Goal: Task Accomplishment & Management: Manage account settings

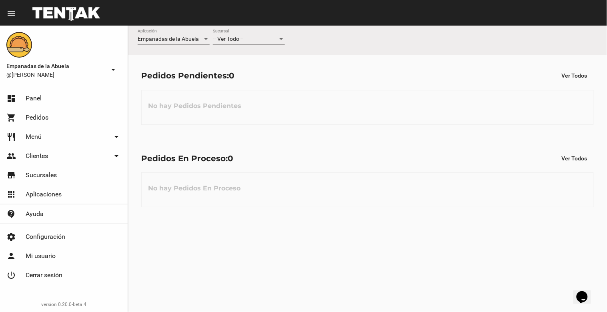
click at [246, 37] on div "-- Ver Todo --" at bounding box center [245, 39] width 65 height 6
click at [246, 72] on span "Lomas de Zamora" at bounding box center [249, 72] width 72 height 17
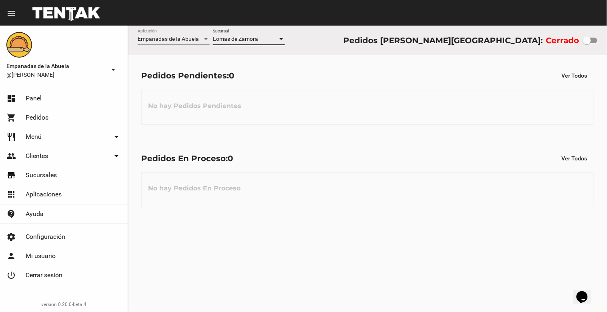
click at [589, 41] on div at bounding box center [587, 40] width 8 height 8
click at [587, 43] on input "checkbox" at bounding box center [586, 43] width 0 height 0
checkbox input "true"
click at [56, 142] on link "restaurant Menú arrow_drop_down" at bounding box center [64, 136] width 128 height 19
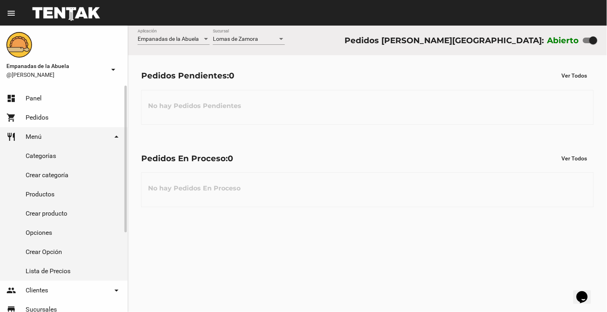
click at [47, 194] on link "Productos" at bounding box center [64, 194] width 128 height 19
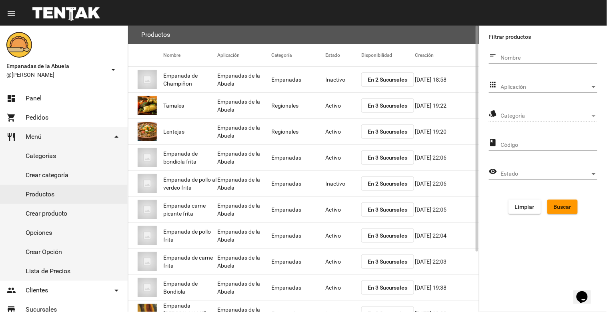
click at [343, 77] on mat-cell "Inactivo" at bounding box center [343, 80] width 36 height 26
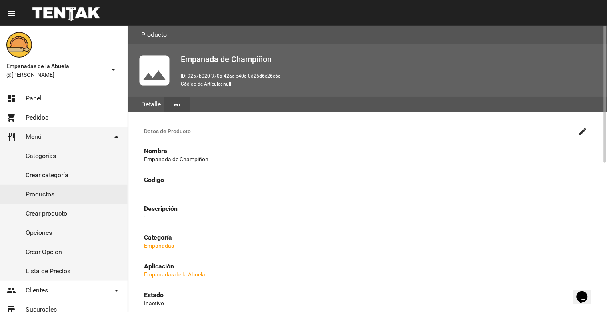
click at [580, 130] on mat-icon "create" at bounding box center [583, 132] width 10 height 10
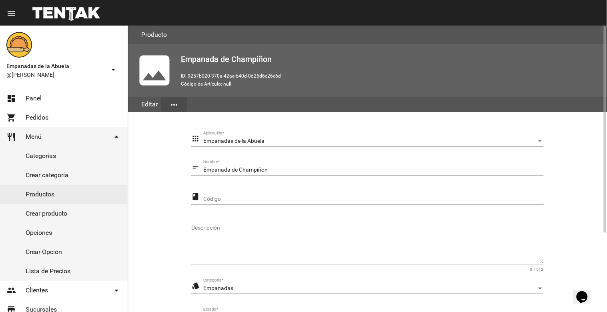
scroll to position [109, 0]
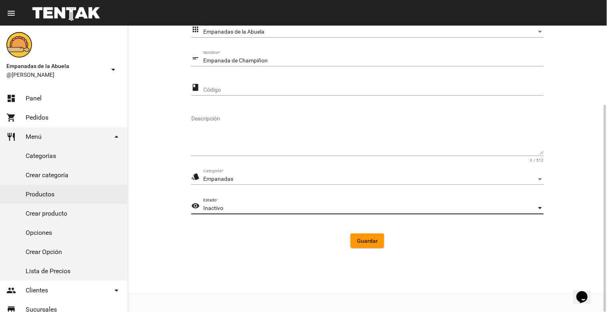
click at [322, 206] on div "Inactivo" at bounding box center [369, 208] width 333 height 6
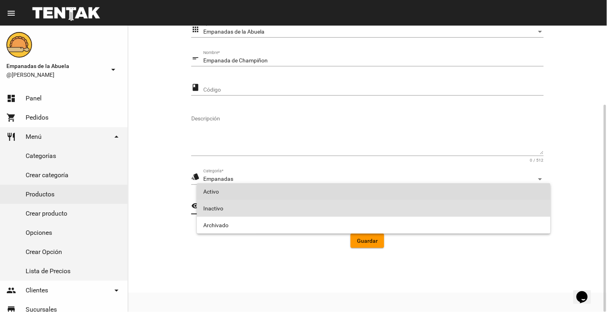
click at [316, 198] on span "Activo" at bounding box center [373, 191] width 341 height 17
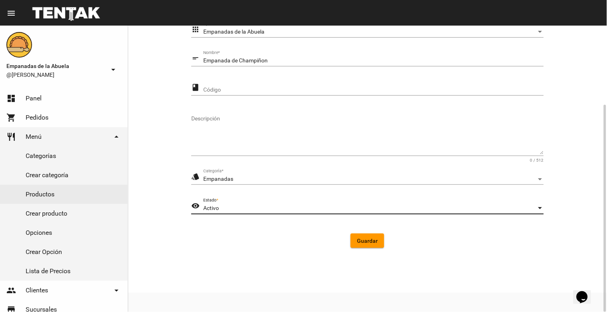
click at [370, 242] on span "Guardar" at bounding box center [367, 241] width 21 height 6
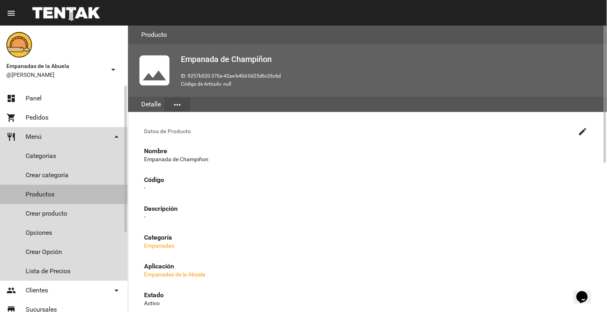
click at [36, 188] on link "Productos" at bounding box center [64, 194] width 128 height 19
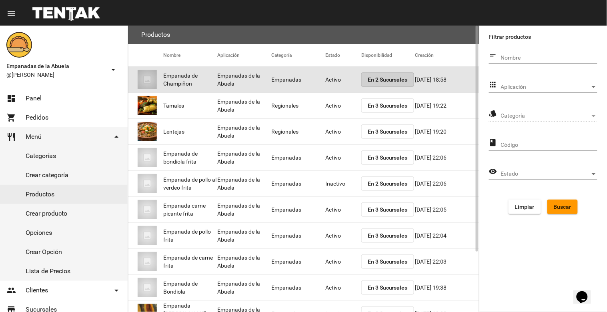
click at [376, 77] on span "En 2 Sucursales" at bounding box center [388, 79] width 40 height 6
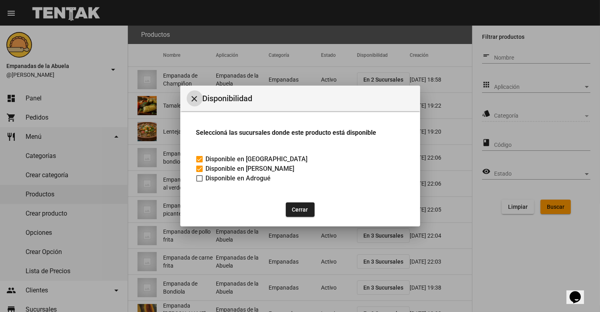
click at [189, 98] on button "close" at bounding box center [195, 98] width 16 height 16
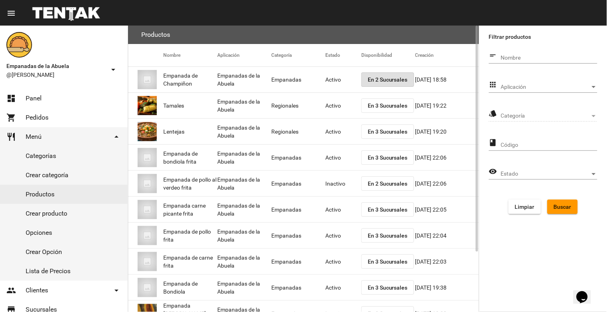
click at [337, 185] on mat-cell "Inactivo" at bounding box center [343, 184] width 36 height 26
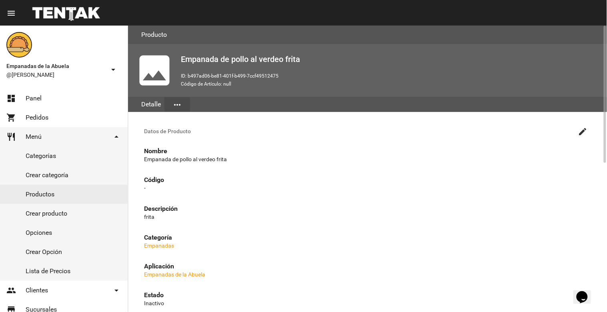
click at [581, 127] on mat-icon "create" at bounding box center [583, 132] width 10 height 10
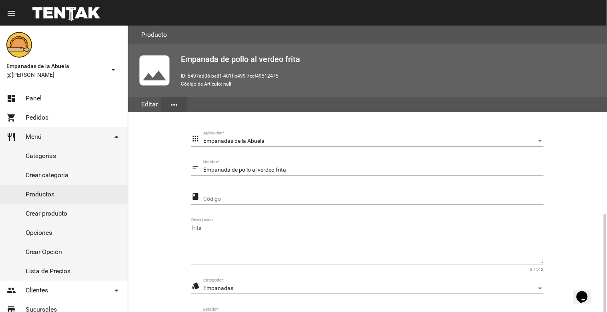
scroll to position [109, 0]
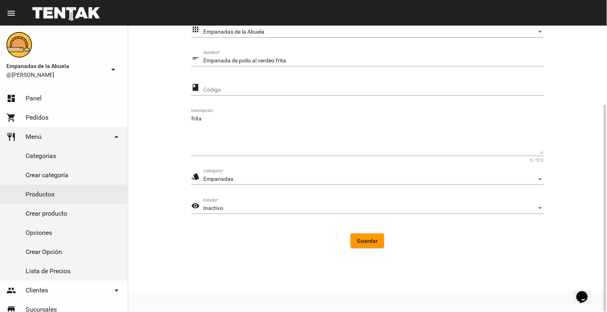
click at [278, 213] on div "Inactivo Estado *" at bounding box center [373, 206] width 340 height 16
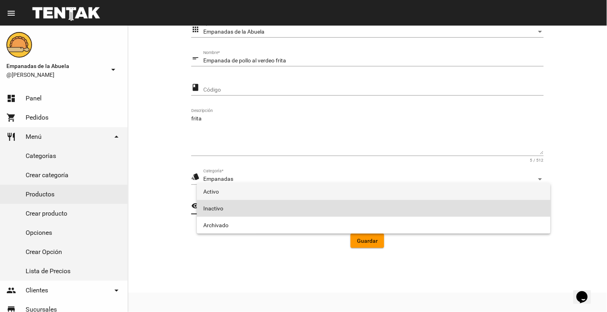
click at [270, 194] on span "Activo" at bounding box center [373, 191] width 341 height 17
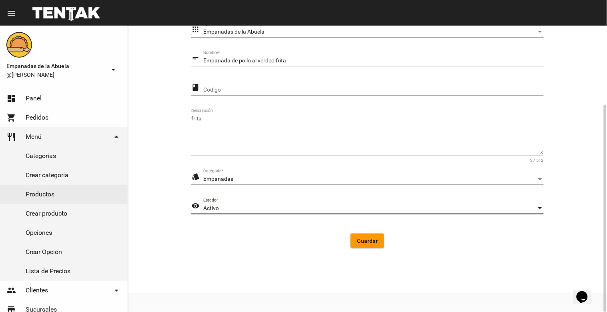
click at [369, 241] on span "Guardar" at bounding box center [367, 241] width 21 height 6
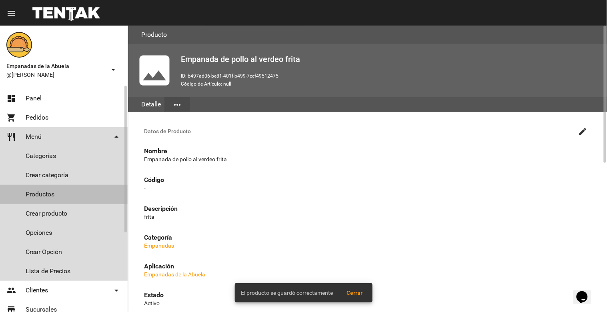
click at [49, 194] on link "Productos" at bounding box center [64, 194] width 128 height 19
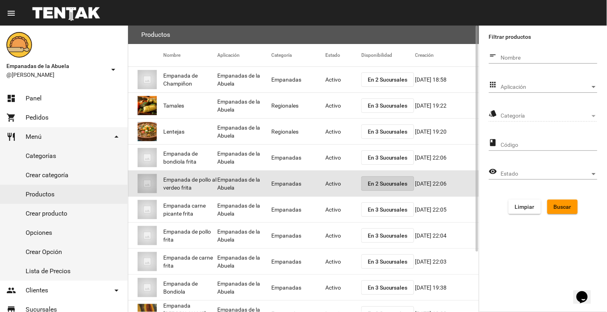
click at [379, 181] on span "En 2 Sucursales" at bounding box center [388, 183] width 40 height 6
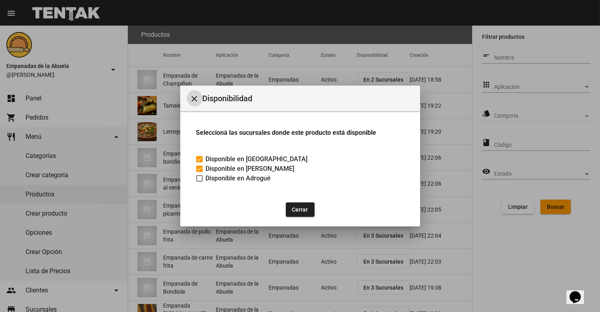
click at [194, 98] on mat-icon "close" at bounding box center [195, 99] width 10 height 10
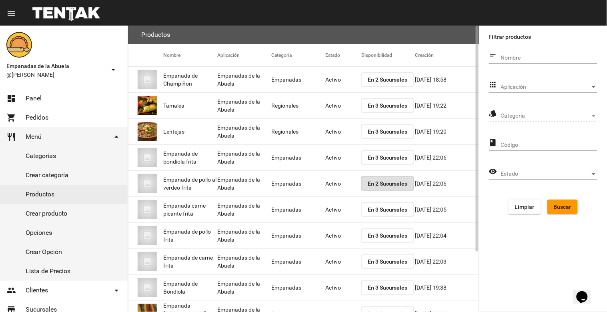
scroll to position [76, 0]
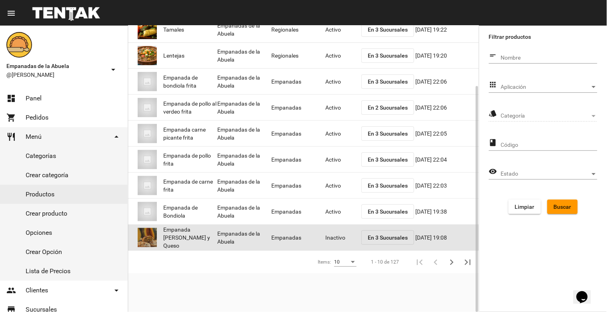
click at [325, 230] on mat-cell "Inactivo" at bounding box center [343, 238] width 36 height 26
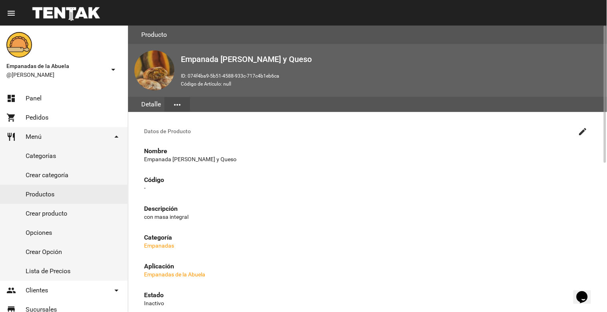
click at [580, 127] on mat-icon "create" at bounding box center [583, 132] width 10 height 10
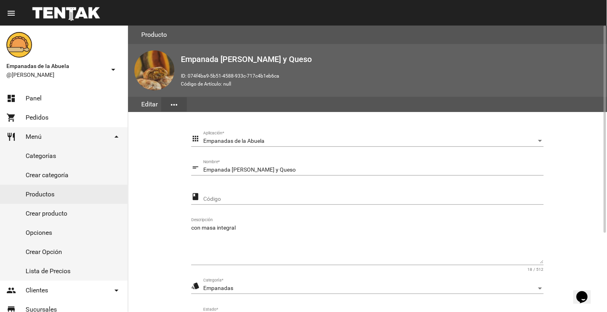
scroll to position [109, 0]
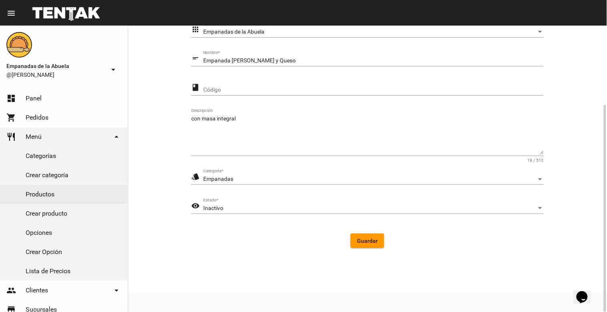
click at [241, 212] on div "Inactivo Estado *" at bounding box center [373, 206] width 340 height 16
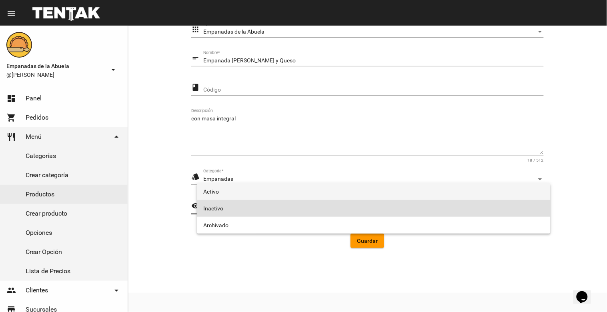
click at [238, 192] on span "Activo" at bounding box center [373, 191] width 341 height 17
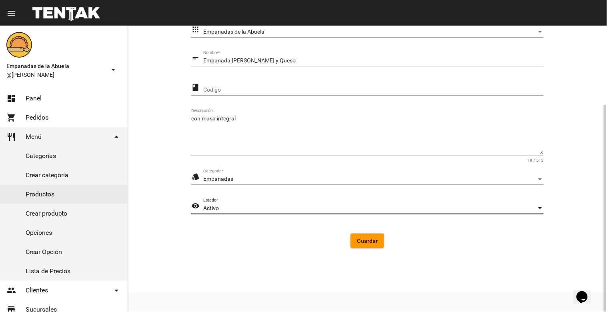
click at [373, 243] on span "Guardar" at bounding box center [367, 241] width 21 height 6
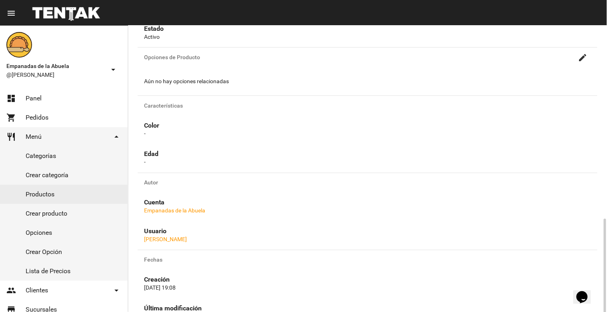
scroll to position [310, 0]
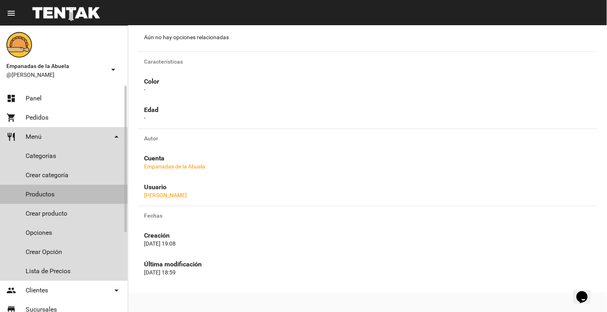
click at [47, 186] on link "Productos" at bounding box center [64, 194] width 128 height 19
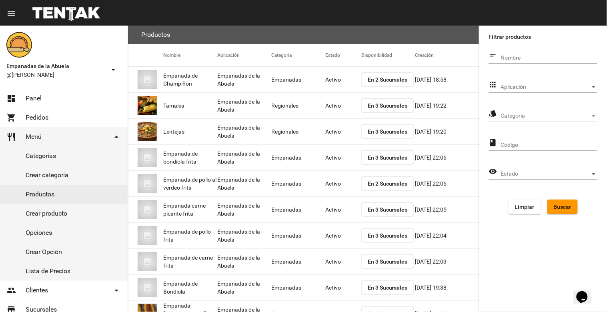
click at [586, 81] on div "Aplicación Aplicación" at bounding box center [549, 85] width 96 height 16
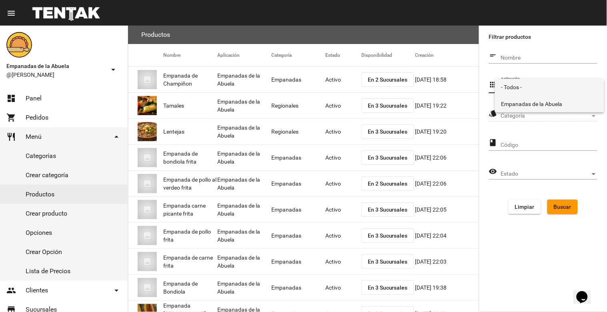
click at [573, 99] on span "Empanadas de la Abuela" at bounding box center [549, 104] width 96 height 17
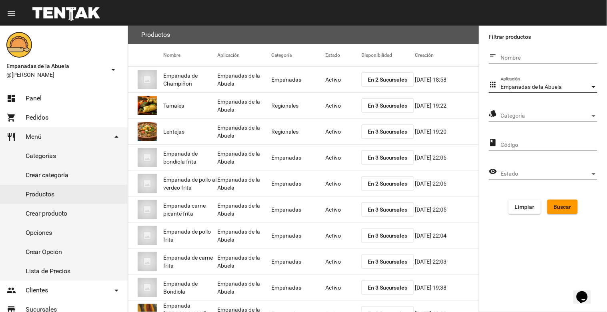
click at [574, 109] on div "Categoría Categoría" at bounding box center [549, 114] width 96 height 16
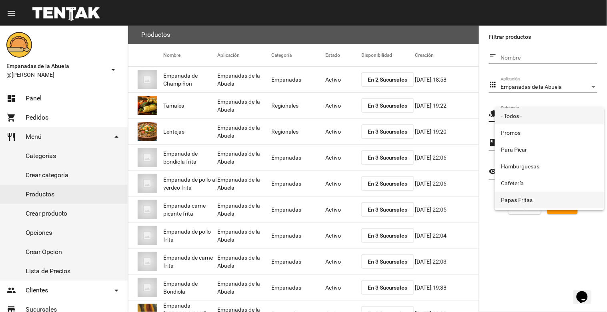
scroll to position [133, 0]
click at [535, 201] on span "Empanadas" at bounding box center [549, 201] width 96 height 17
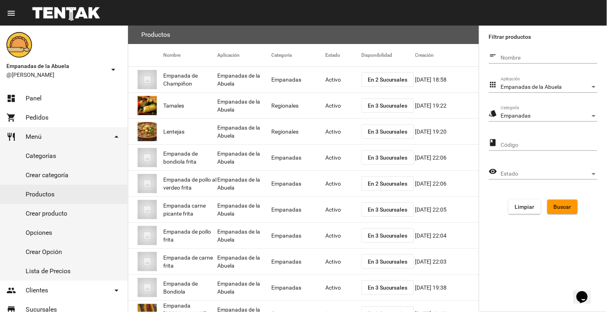
click at [558, 194] on form "short_text Nombre apps Empanadas de la Abuela Aplicación style Empanadas Catego…" at bounding box center [543, 134] width 108 height 172
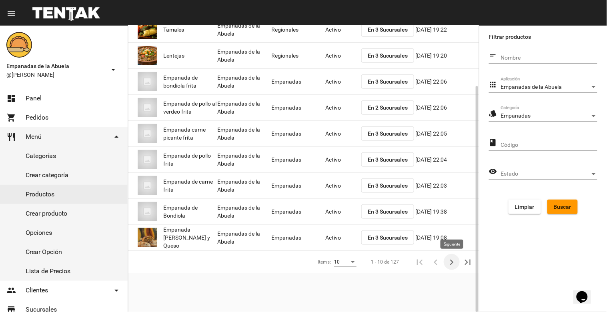
click at [450, 260] on icon "Siguiente" at bounding box center [451, 262] width 11 height 11
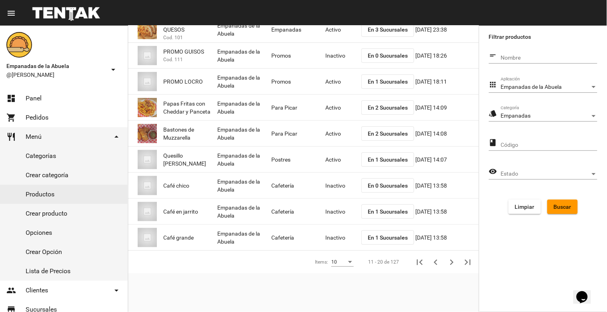
click at [566, 206] on span "Buscar" at bounding box center [563, 207] width 18 height 6
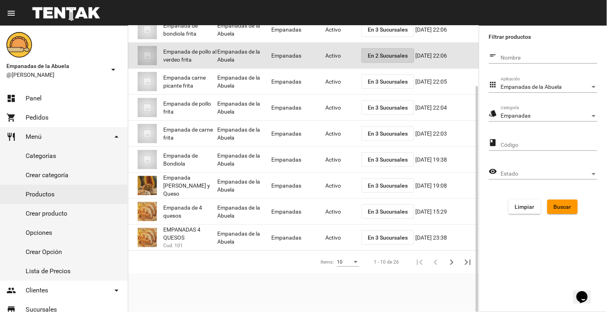
click at [386, 53] on span "En 2 Sucursales" at bounding box center [388, 55] width 40 height 6
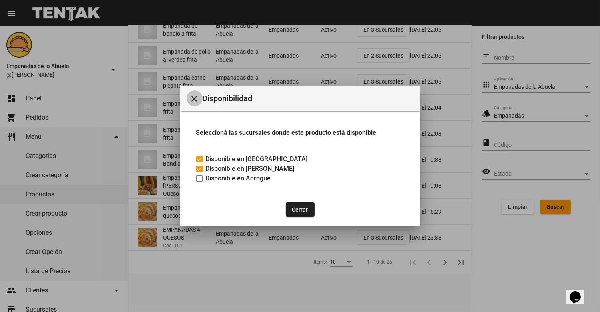
click at [198, 95] on mat-icon "close" at bounding box center [195, 99] width 10 height 10
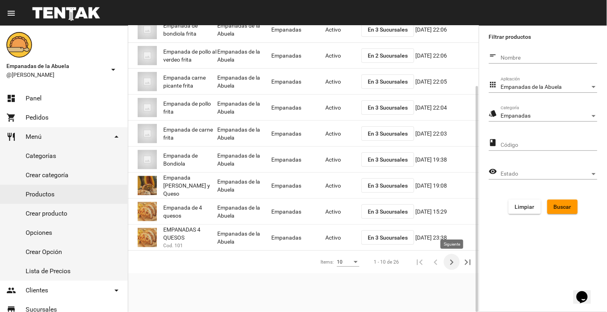
click at [450, 265] on icon "Siguiente" at bounding box center [451, 262] width 11 height 11
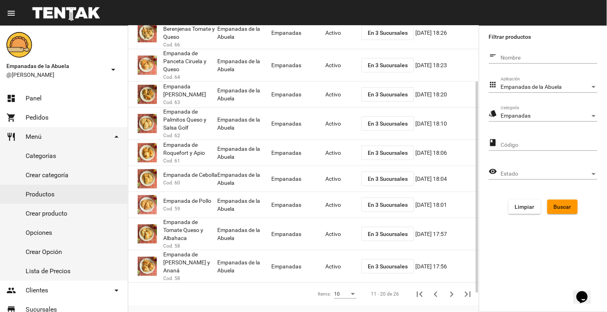
scroll to position [0, 0]
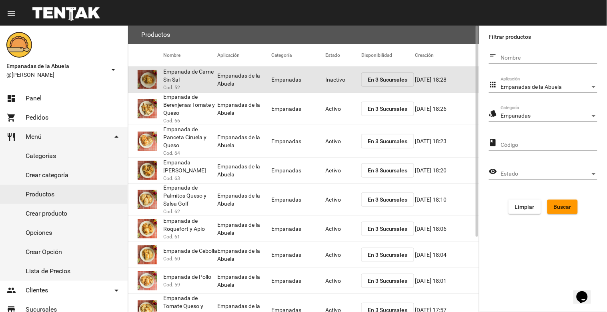
click at [334, 80] on mat-cell "Inactivo" at bounding box center [343, 80] width 36 height 26
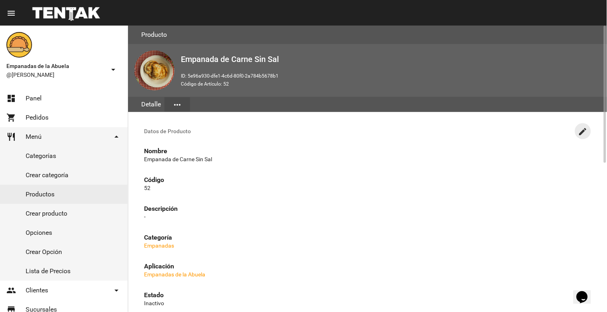
click at [580, 127] on mat-icon "create" at bounding box center [583, 132] width 10 height 10
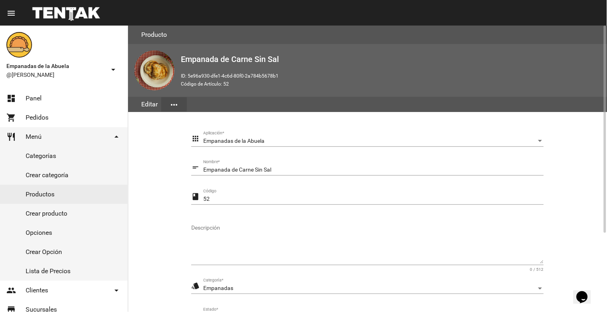
scroll to position [109, 0]
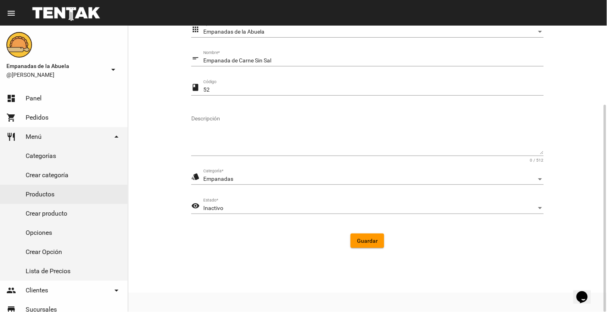
click at [330, 203] on div "Inactivo Estado *" at bounding box center [373, 206] width 340 height 16
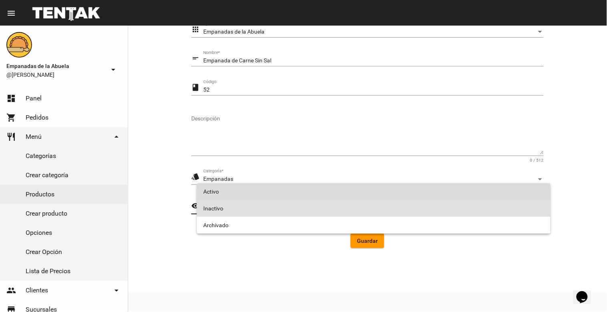
click at [316, 193] on span "Activo" at bounding box center [373, 191] width 341 height 17
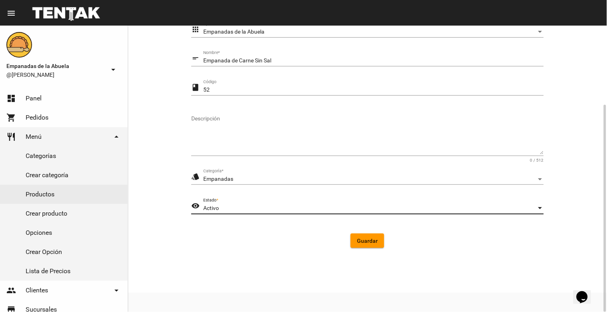
click at [366, 241] on span "Guardar" at bounding box center [367, 241] width 21 height 6
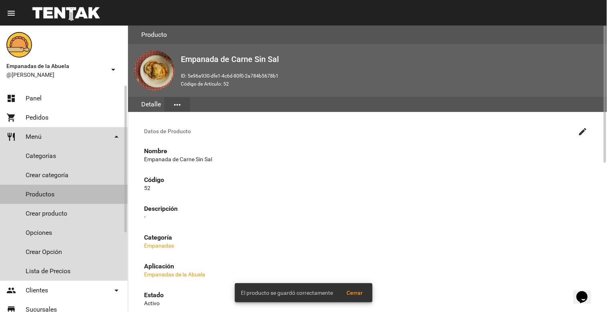
click at [30, 190] on link "Productos" at bounding box center [64, 194] width 128 height 19
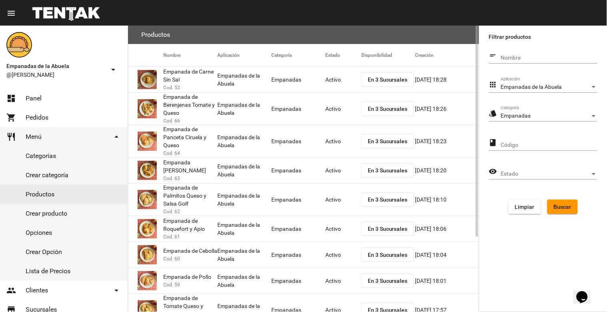
scroll to position [102, 0]
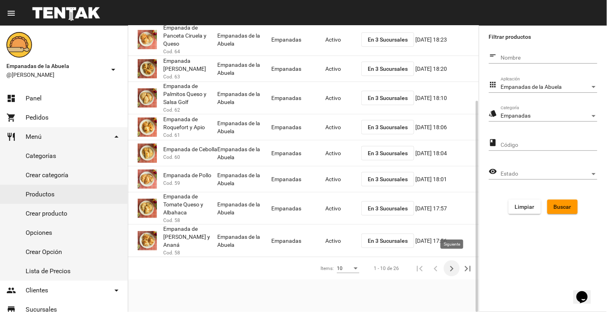
click at [450, 263] on icon "Siguiente" at bounding box center [451, 268] width 11 height 11
click at [449, 265] on icon "Siguiente" at bounding box center [451, 268] width 11 height 11
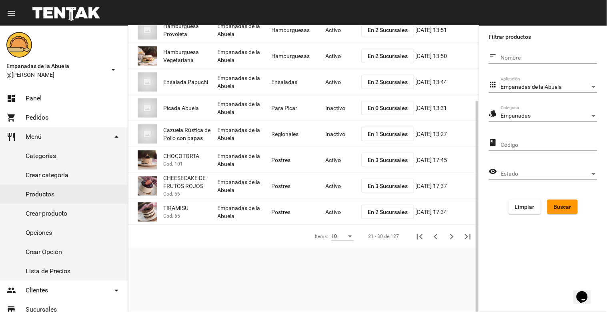
scroll to position [76, 0]
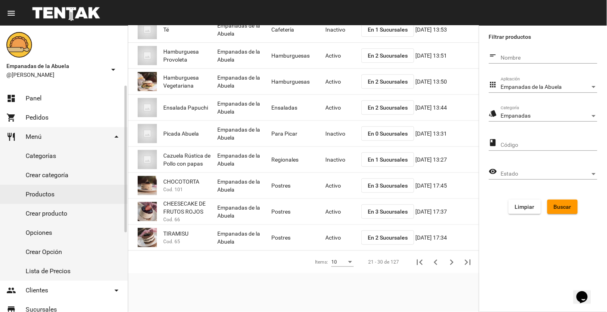
click at [42, 100] on link "dashboard Panel" at bounding box center [64, 98] width 128 height 19
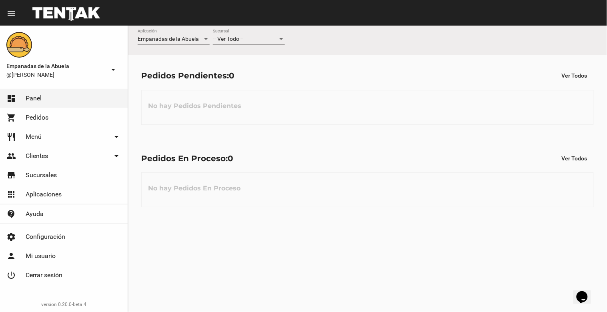
click at [265, 40] on div "-- Ver Todo --" at bounding box center [245, 39] width 65 height 6
click at [253, 72] on span "Lomas de Zamora" at bounding box center [249, 72] width 72 height 17
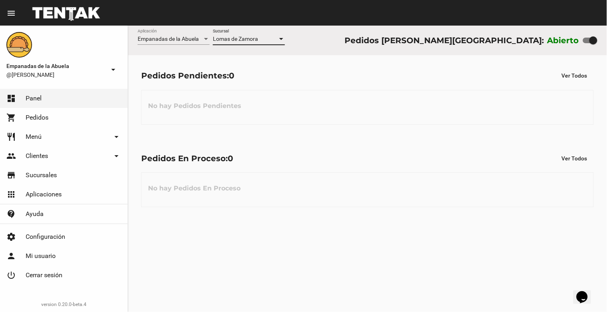
click at [62, 134] on link "restaurant Menú arrow_drop_down" at bounding box center [64, 136] width 128 height 19
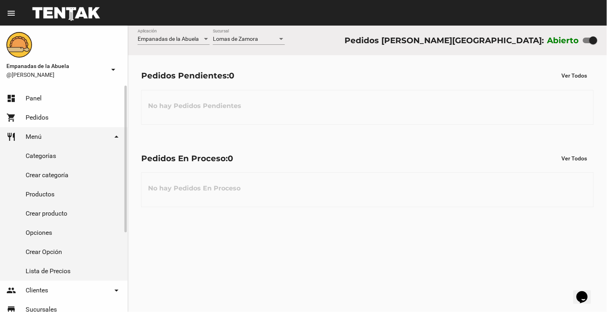
click at [48, 194] on link "Productos" at bounding box center [64, 194] width 128 height 19
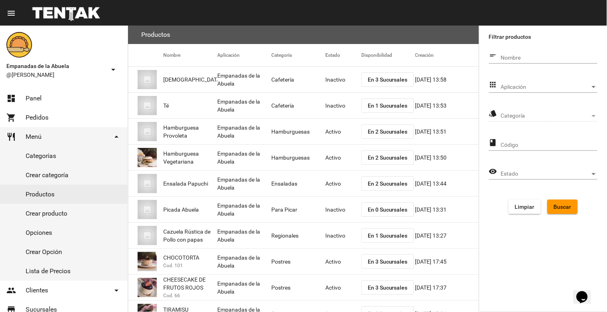
click at [566, 86] on span "Aplicación" at bounding box center [545, 87] width 89 height 6
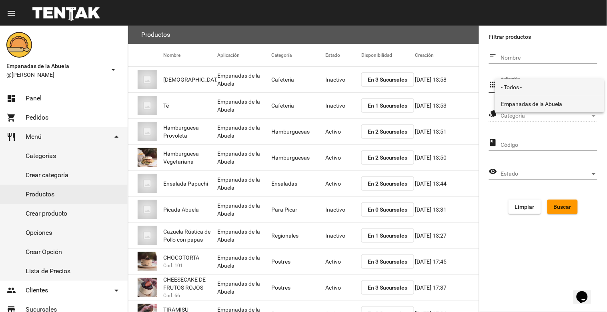
click at [553, 100] on span "Empanadas de la Abuela" at bounding box center [549, 104] width 96 height 17
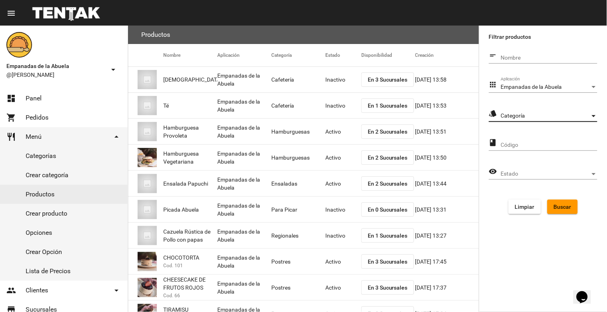
click at [550, 117] on span "Categoría" at bounding box center [545, 116] width 89 height 6
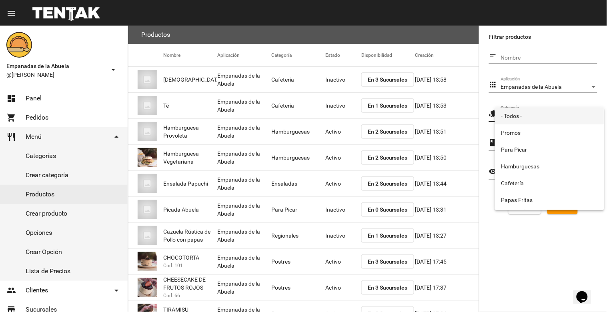
scroll to position [133, 0]
click at [527, 203] on span "Empanadas" at bounding box center [549, 201] width 96 height 17
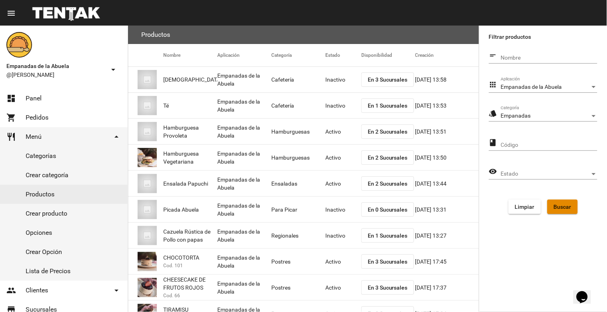
click at [568, 204] on span "Buscar" at bounding box center [563, 207] width 18 height 6
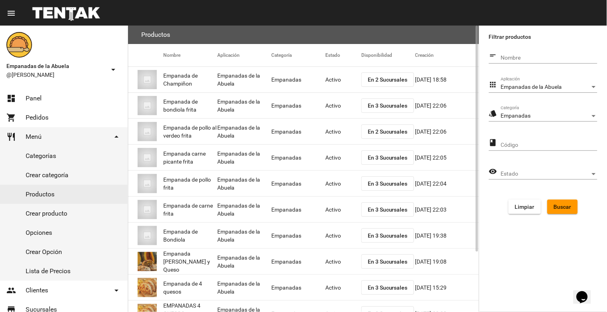
click at [380, 80] on span "En 2 Sucursales" at bounding box center [388, 79] width 40 height 6
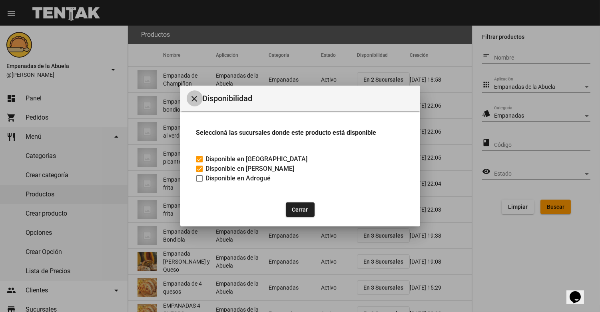
click at [193, 98] on mat-icon "close" at bounding box center [195, 99] width 10 height 10
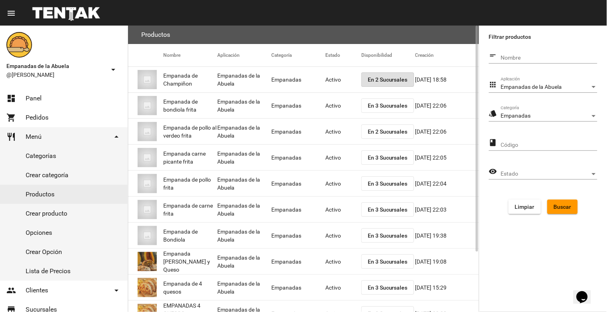
scroll to position [76, 0]
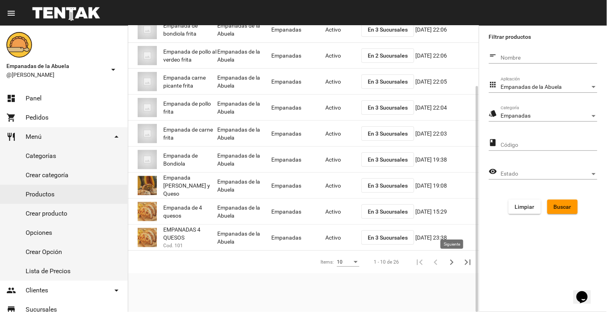
click at [449, 259] on icon "Siguiente" at bounding box center [451, 262] width 11 height 11
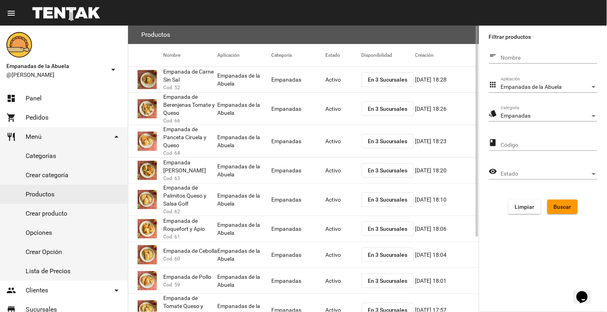
scroll to position [102, 0]
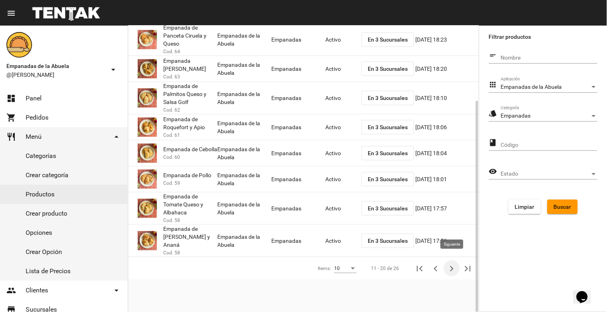
click at [450, 264] on icon "Siguiente" at bounding box center [451, 268] width 11 height 11
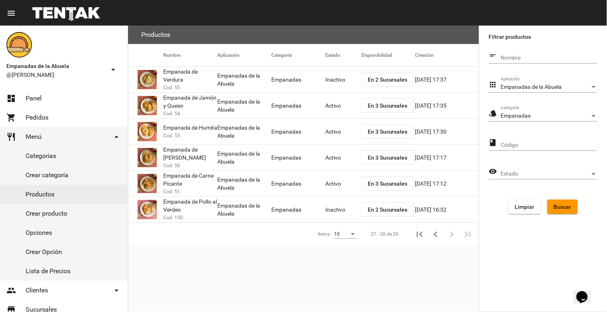
scroll to position [0, 0]
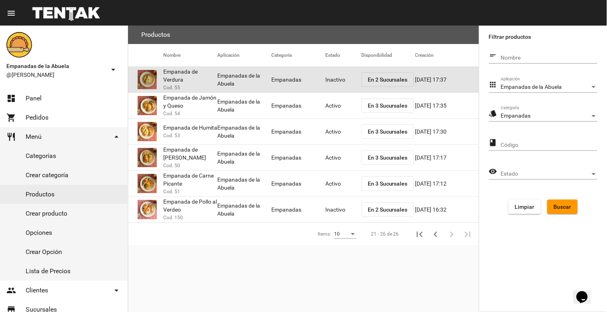
click at [328, 78] on mat-cell "Inactivo" at bounding box center [343, 80] width 36 height 26
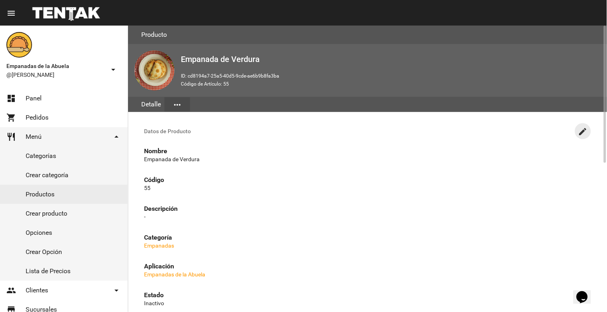
click at [583, 134] on mat-icon "create" at bounding box center [583, 132] width 10 height 10
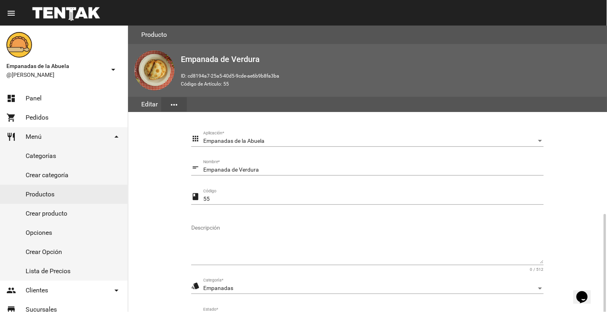
scroll to position [109, 0]
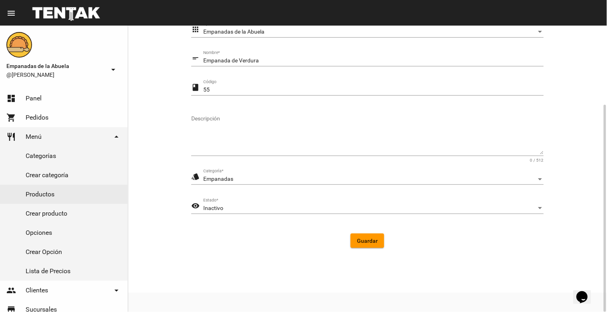
click at [326, 210] on div "Inactivo" at bounding box center [369, 208] width 333 height 6
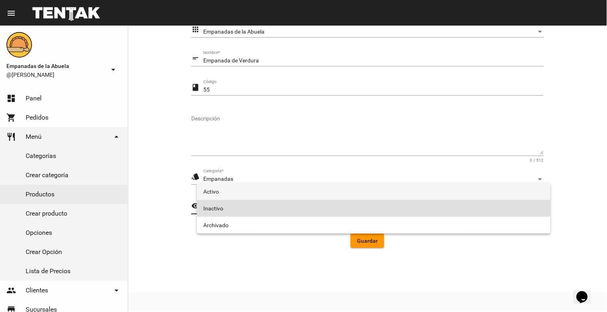
click at [287, 192] on span "Activo" at bounding box center [373, 191] width 341 height 17
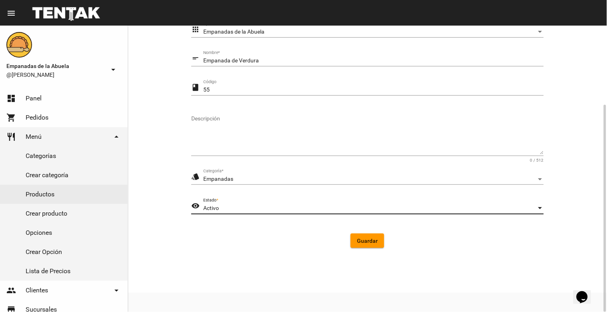
click at [363, 234] on button "Guardar" at bounding box center [367, 241] width 34 height 14
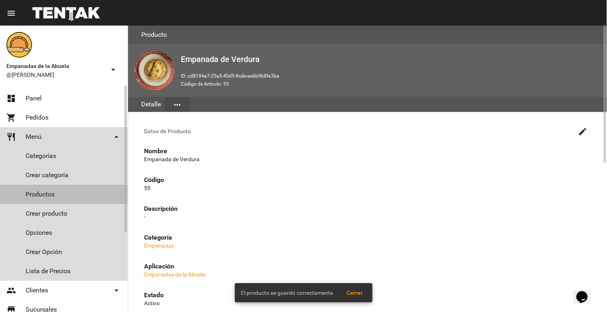
click at [50, 194] on link "Productos" at bounding box center [64, 194] width 128 height 19
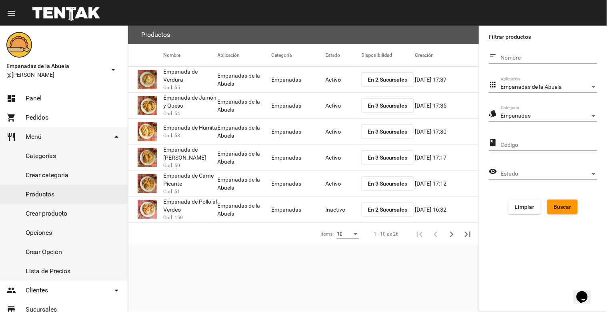
click at [390, 80] on span "En 2 Sucursales" at bounding box center [388, 79] width 40 height 6
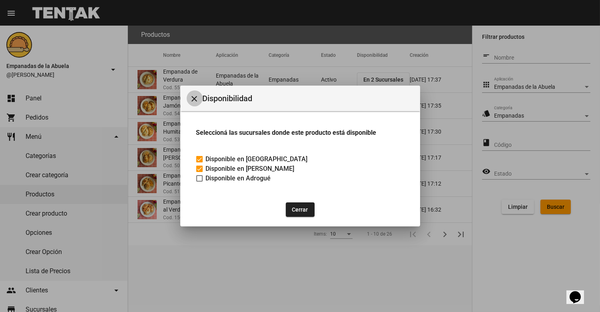
click at [194, 98] on mat-icon "close" at bounding box center [195, 99] width 10 height 10
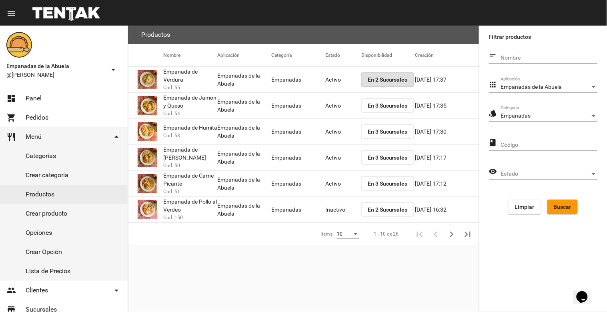
click at [328, 208] on mat-cell "Inactivo" at bounding box center [343, 210] width 36 height 26
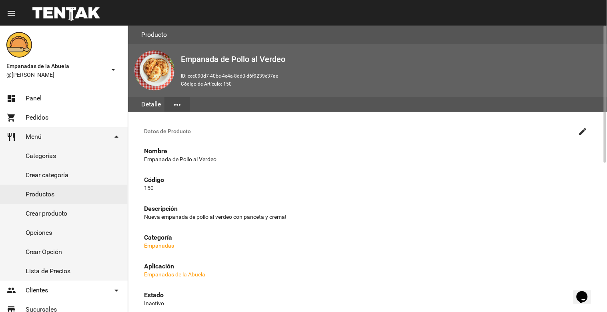
click at [586, 129] on mat-icon "create" at bounding box center [583, 132] width 10 height 10
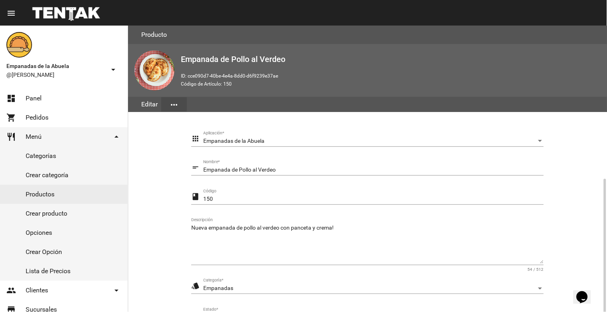
scroll to position [109, 0]
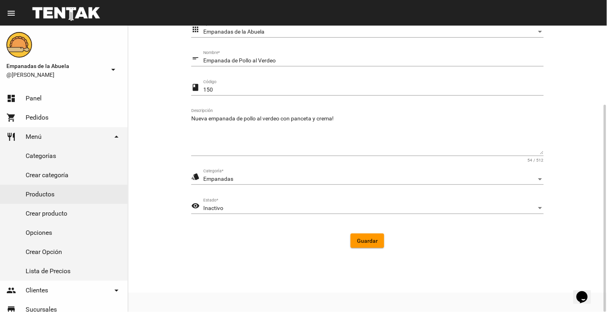
click at [262, 211] on div "Inactivo Estado *" at bounding box center [373, 206] width 340 height 16
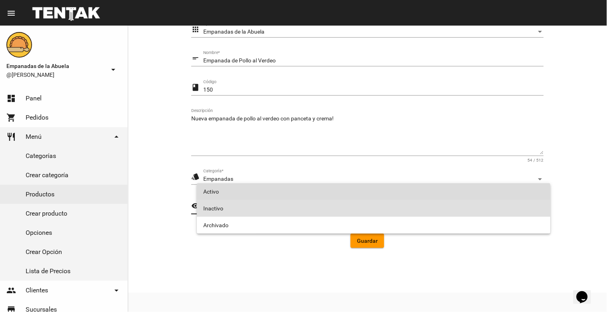
click at [268, 195] on span "Activo" at bounding box center [373, 191] width 341 height 17
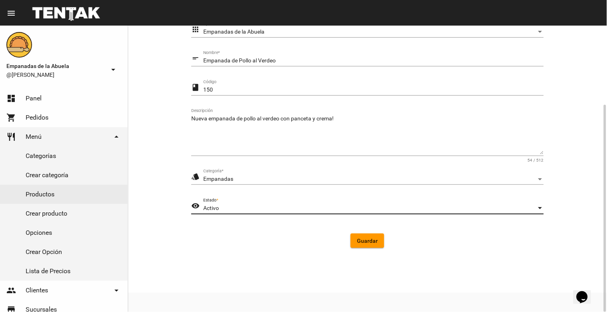
click at [358, 234] on button "Guardar" at bounding box center [367, 241] width 34 height 14
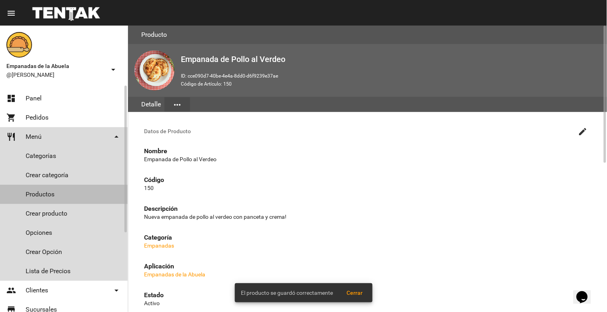
click at [45, 193] on link "Productos" at bounding box center [64, 194] width 128 height 19
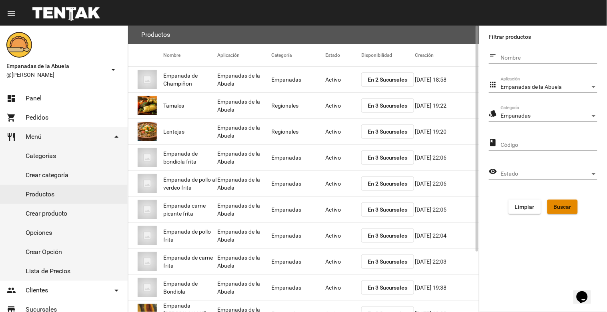
click at [558, 205] on span "Buscar" at bounding box center [563, 207] width 18 height 6
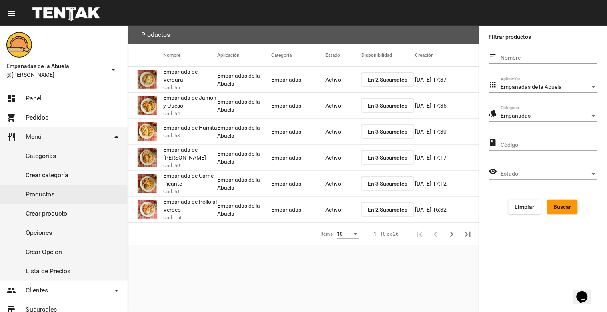
click at [386, 82] on button "En 2 Sucursales" at bounding box center [387, 79] width 53 height 14
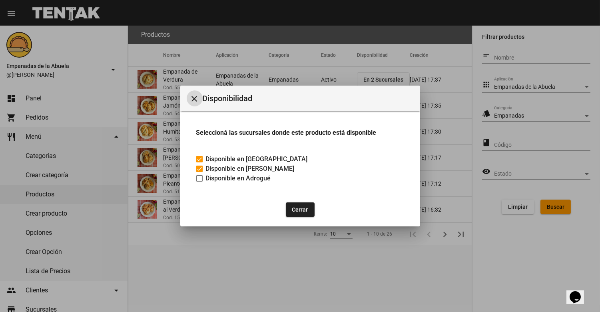
click at [197, 101] on mat-icon "close" at bounding box center [195, 99] width 10 height 10
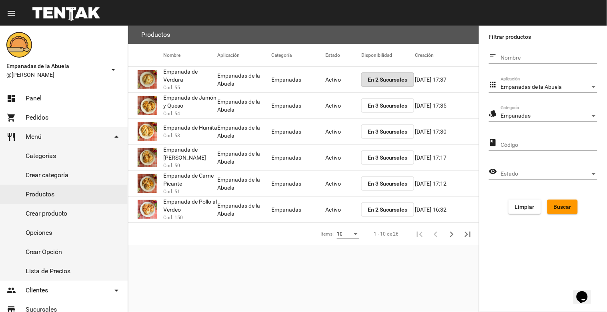
click at [383, 213] on button "En 2 Sucursales" at bounding box center [387, 209] width 53 height 14
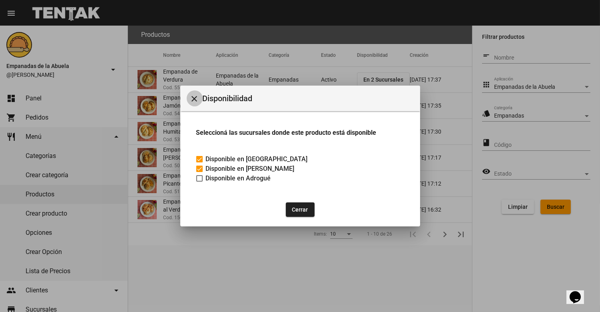
click at [194, 102] on mat-icon "close" at bounding box center [195, 99] width 10 height 10
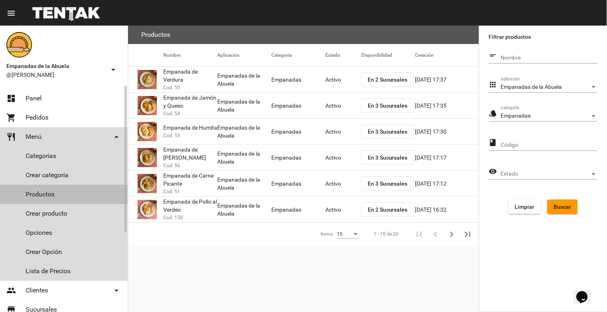
click at [47, 193] on link "Productos" at bounding box center [64, 194] width 128 height 19
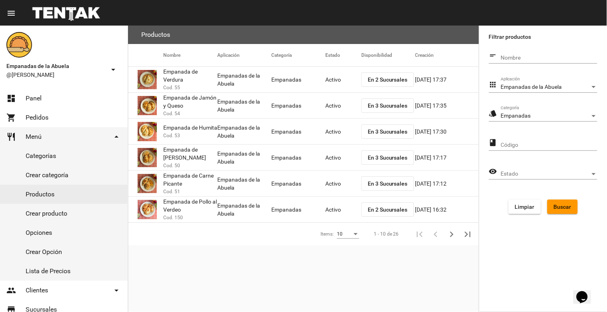
click at [528, 118] on span "Empanadas" at bounding box center [516, 115] width 30 height 6
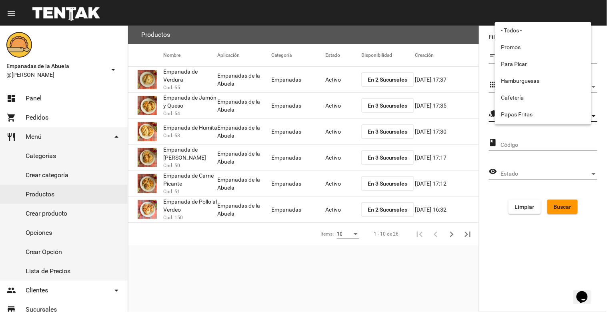
scroll to position [133, 0]
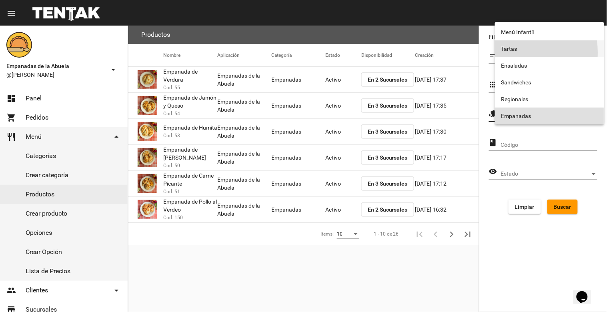
click at [509, 52] on span "Tartas" at bounding box center [549, 48] width 96 height 17
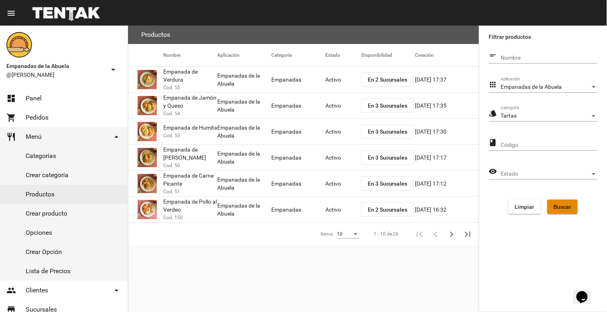
click at [558, 202] on button "Buscar" at bounding box center [562, 207] width 30 height 14
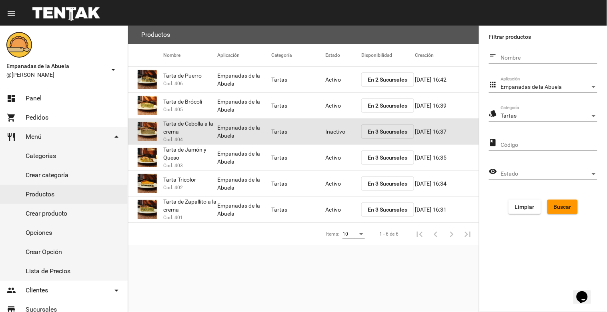
click at [334, 131] on mat-cell "Inactivo" at bounding box center [343, 132] width 36 height 26
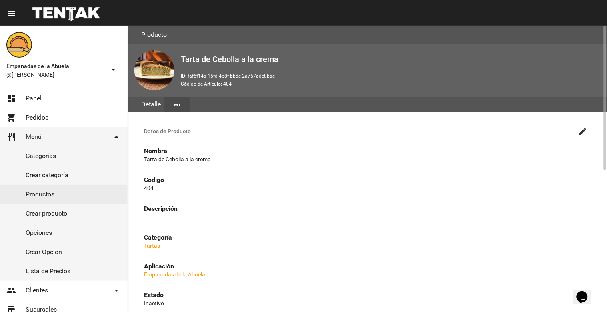
click at [580, 131] on mat-icon "create" at bounding box center [583, 132] width 10 height 10
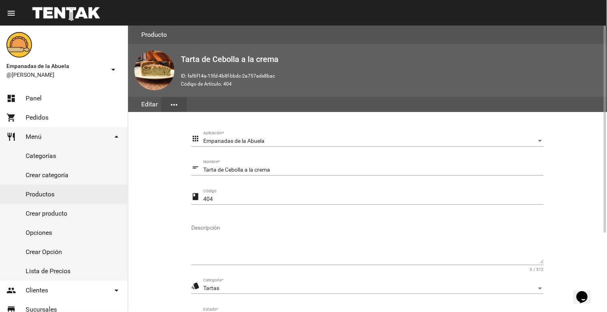
scroll to position [109, 0]
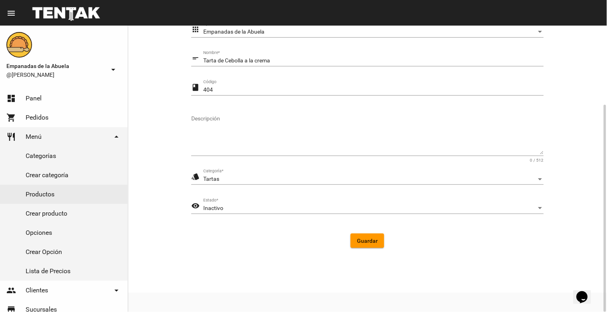
click at [235, 211] on div "Inactivo Estado *" at bounding box center [373, 206] width 340 height 16
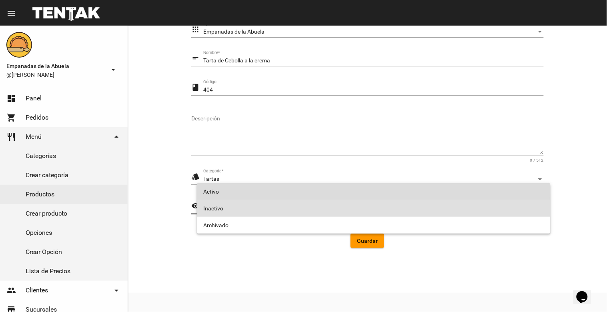
click at [230, 186] on span "Activo" at bounding box center [373, 191] width 341 height 17
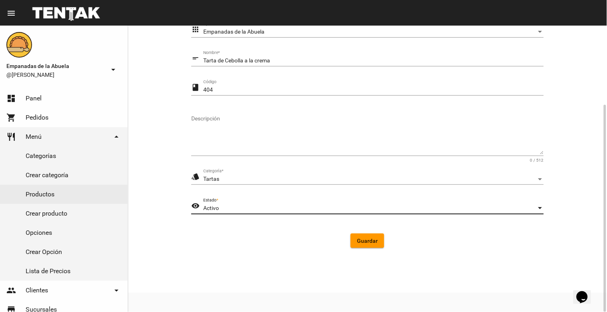
click at [356, 248] on form "apps Empanadas de la Abuela Aplicación * short_text Tarta de Cebolla a la crema…" at bounding box center [367, 138] width 352 height 233
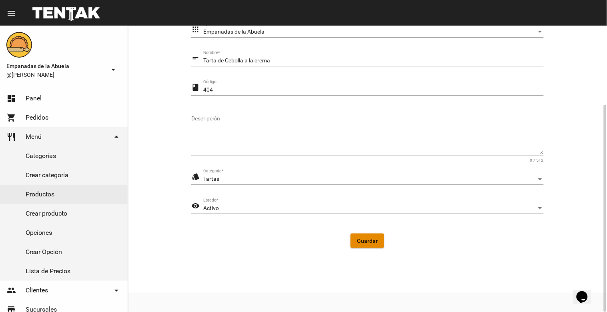
click at [371, 239] on span "Guardar" at bounding box center [367, 241] width 21 height 6
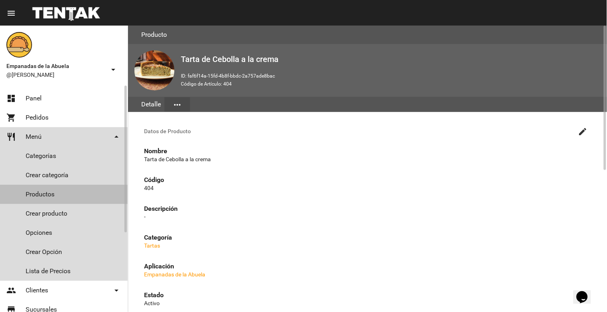
click at [48, 195] on link "Productos" at bounding box center [64, 194] width 128 height 19
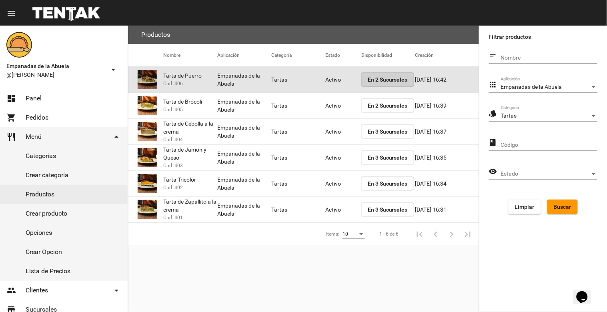
click at [377, 76] on span "En 2 Sucursales" at bounding box center [388, 79] width 40 height 6
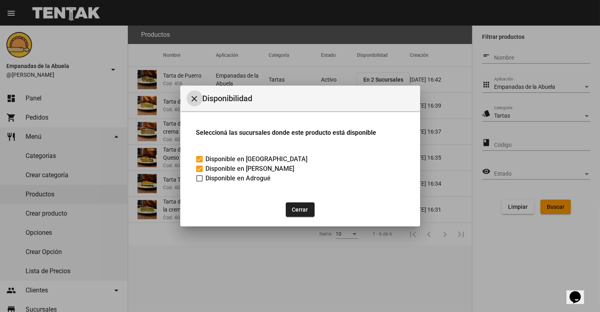
click at [194, 104] on button "close" at bounding box center [195, 98] width 16 height 16
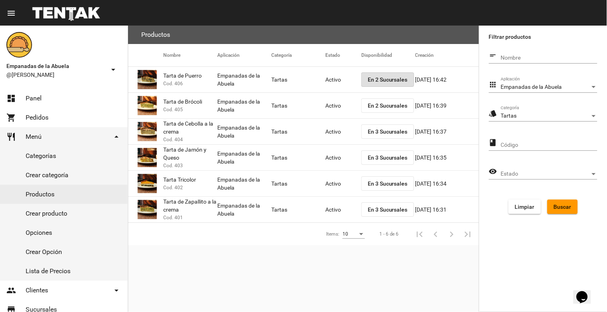
click at [372, 106] on span "En 2 Sucursales" at bounding box center [388, 105] width 40 height 6
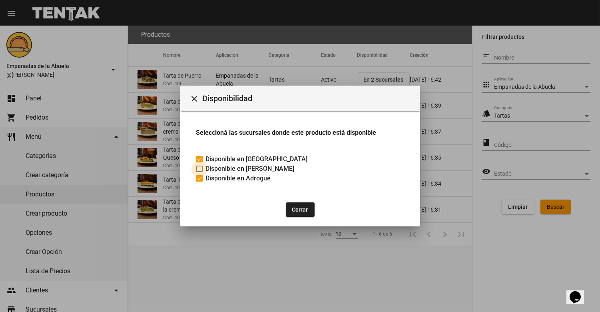
click at [200, 170] on div at bounding box center [199, 169] width 6 height 6
click at [200, 172] on input "Disponible en [PERSON_NAME]" at bounding box center [199, 172] width 0 height 0
checkbox input "true"
click at [198, 96] on mat-icon "close" at bounding box center [195, 99] width 10 height 10
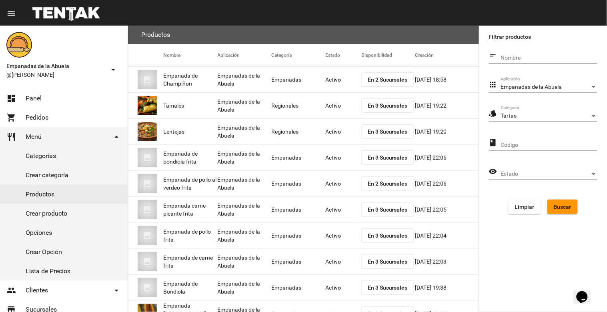
click at [563, 211] on button "Buscar" at bounding box center [562, 207] width 30 height 14
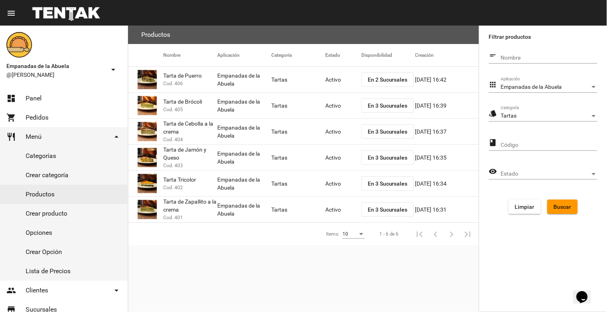
click at [378, 81] on span "En 2 Sucursales" at bounding box center [388, 79] width 40 height 6
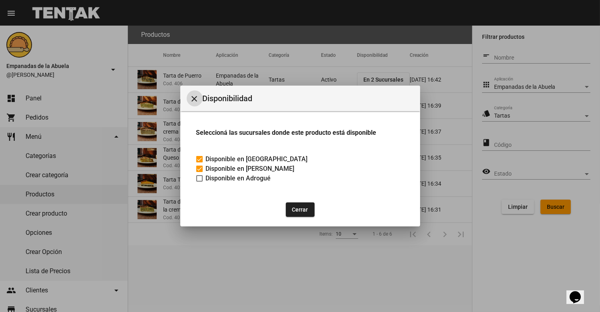
click at [192, 98] on mat-icon "close" at bounding box center [195, 99] width 10 height 10
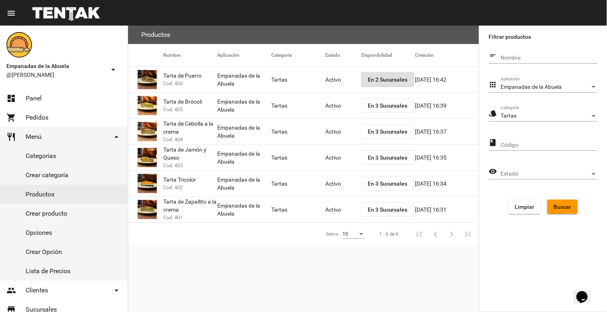
click at [330, 78] on mat-cell "Activo" at bounding box center [343, 80] width 36 height 26
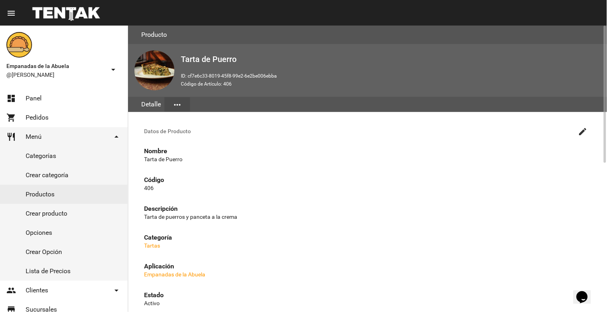
click at [578, 132] on button "create" at bounding box center [583, 131] width 16 height 16
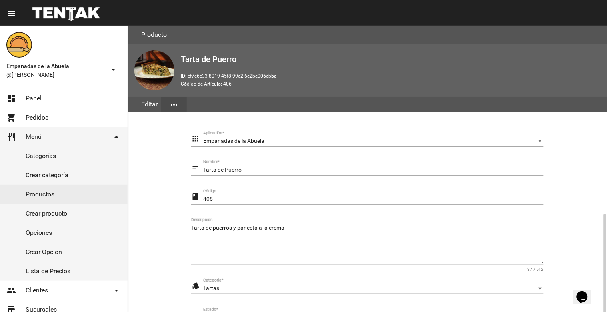
scroll to position [109, 0]
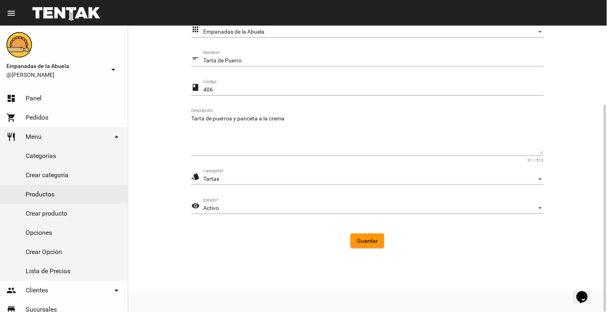
click at [256, 207] on div "Activo" at bounding box center [369, 208] width 333 height 6
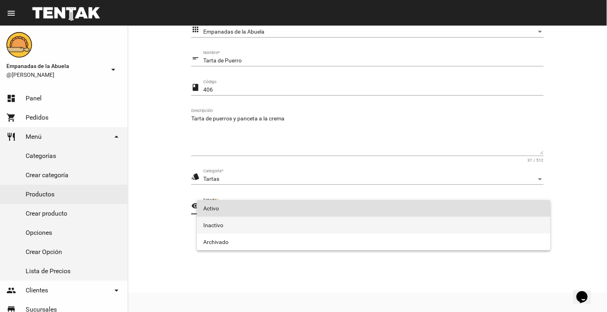
click at [246, 224] on span "Inactivo" at bounding box center [373, 225] width 341 height 17
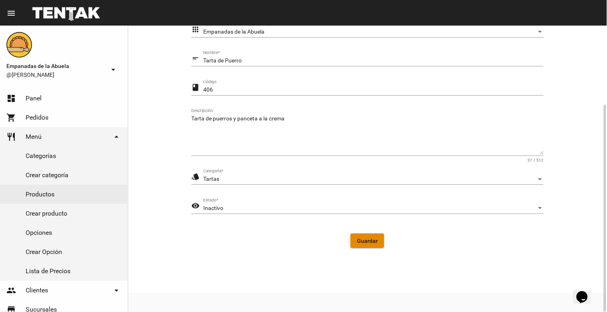
click at [372, 243] on span "Guardar" at bounding box center [367, 241] width 21 height 6
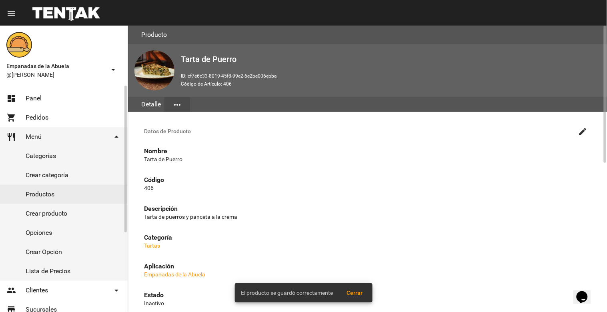
click at [64, 194] on link "Productos" at bounding box center [64, 194] width 128 height 19
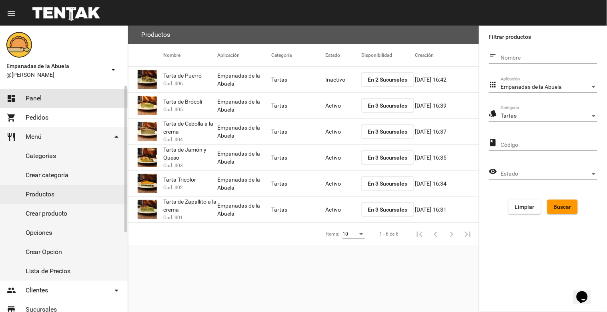
click at [51, 100] on link "dashboard Panel" at bounding box center [64, 98] width 128 height 19
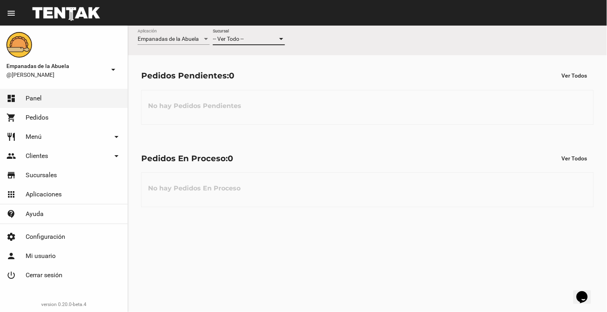
click at [231, 38] on span "-- Ver Todo --" at bounding box center [228, 39] width 31 height 6
click at [238, 74] on span "Lomas de Zamora" at bounding box center [249, 72] width 72 height 17
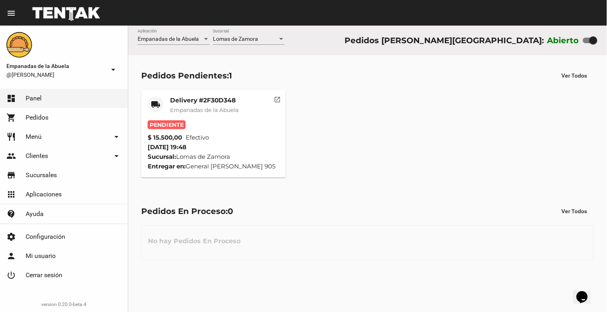
click at [206, 108] on span "Empanadas de la Abuela" at bounding box center [204, 109] width 68 height 7
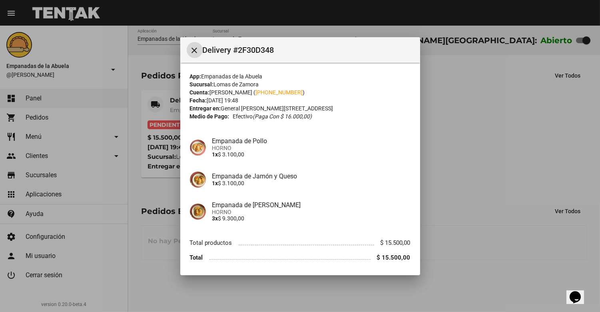
scroll to position [26, 0]
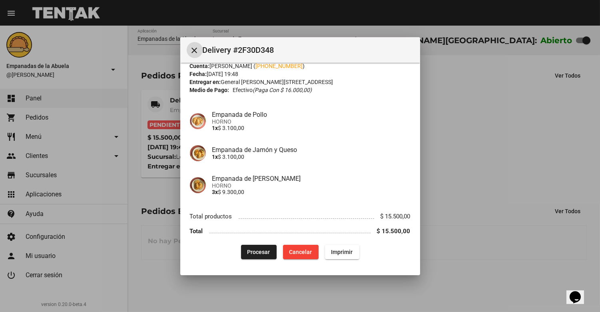
click at [250, 247] on button "Procesar" at bounding box center [259, 252] width 36 height 14
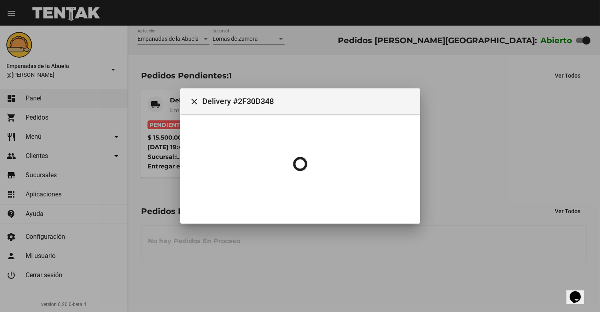
scroll to position [0, 0]
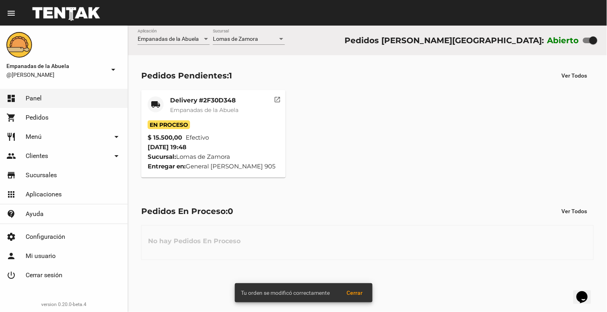
click at [207, 101] on mat-card-title "Delivery #2F30D348" at bounding box center [204, 100] width 68 height 8
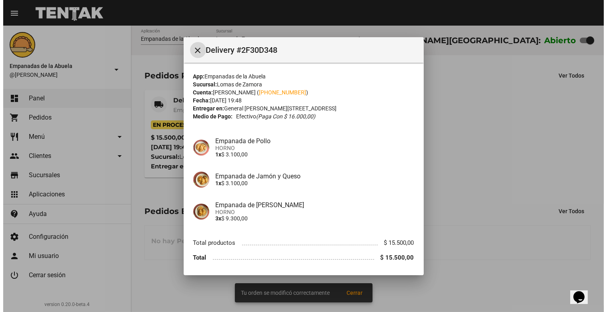
scroll to position [26, 0]
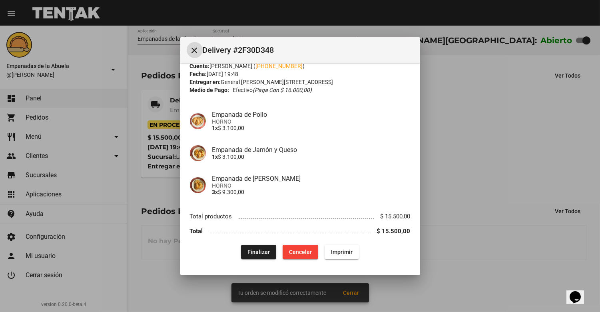
click at [338, 254] on span "Imprimir" at bounding box center [342, 252] width 22 height 6
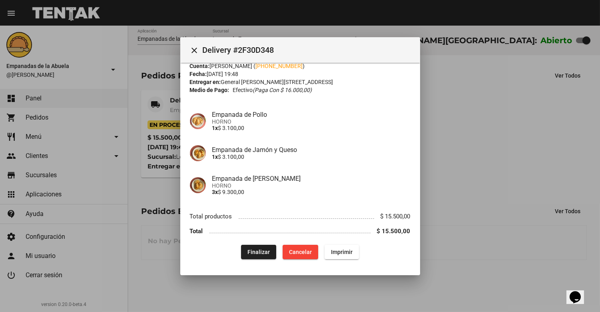
click at [194, 52] on mat-icon "close" at bounding box center [195, 51] width 10 height 10
